Goal: Register for event/course

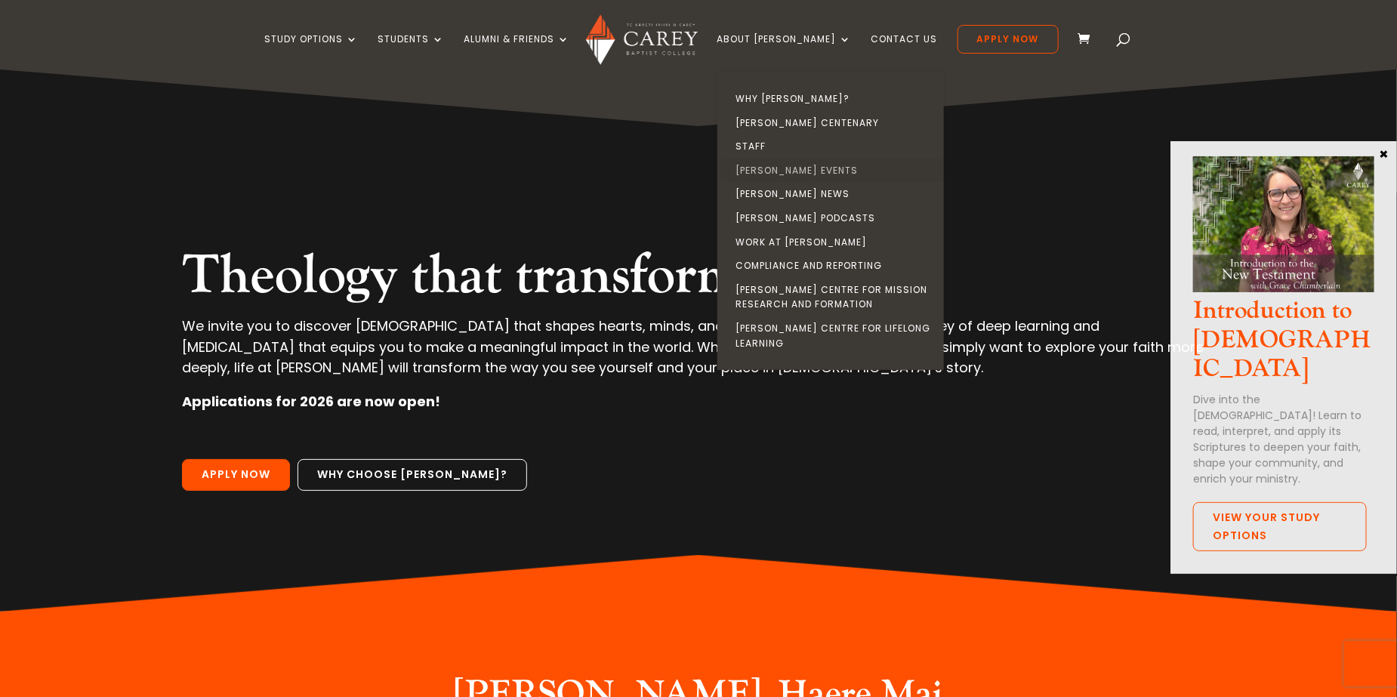
click at [811, 165] on link "[PERSON_NAME] Events" at bounding box center [834, 171] width 227 height 24
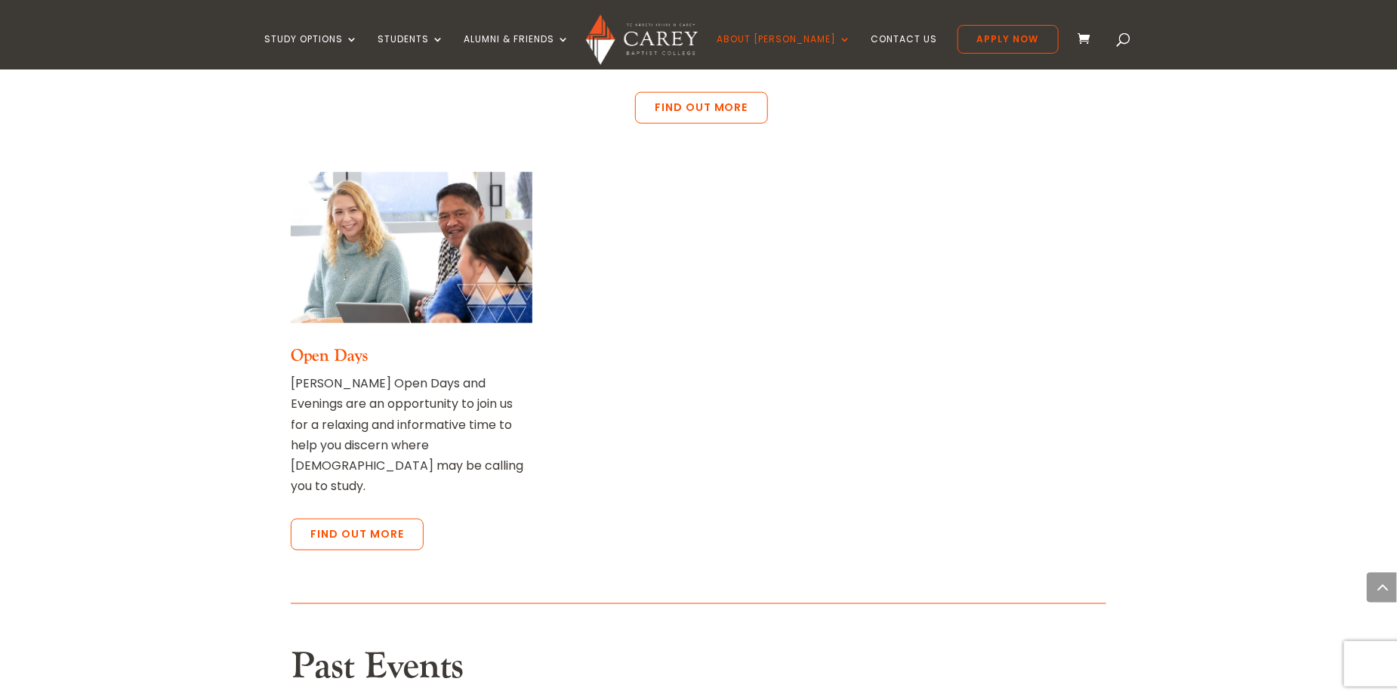
scroll to position [1057, 0]
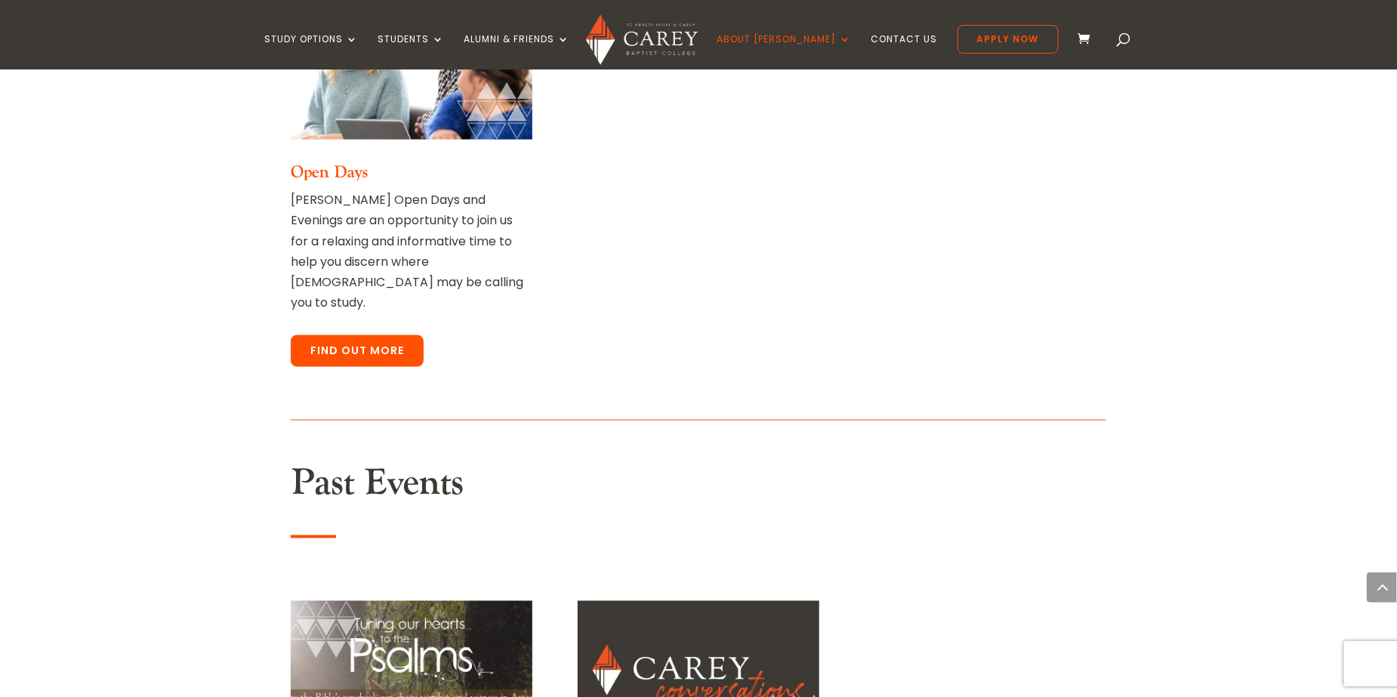
click at [356, 335] on link "Find out more" at bounding box center [357, 351] width 133 height 32
